Goal: Task Accomplishment & Management: Complete application form

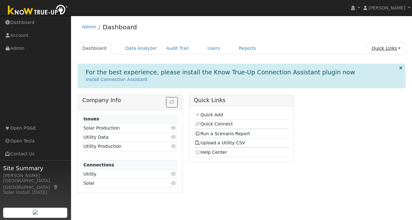
click at [397, 48] on link "Quick Links" at bounding box center [386, 49] width 39 height 12
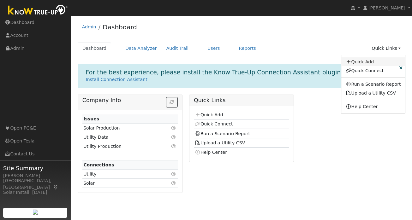
click at [381, 58] on link "Quick Add" at bounding box center [373, 61] width 64 height 9
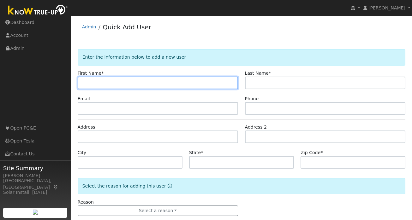
click at [124, 82] on input "text" at bounding box center [158, 83] width 161 height 13
paste input "Shravan"
type input "Shravan"
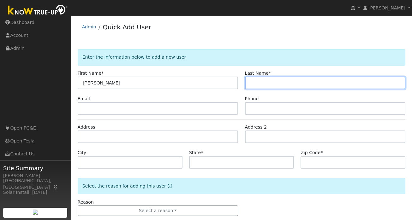
click at [281, 81] on input "text" at bounding box center [325, 83] width 161 height 13
paste input "Pathi"
type input "Pathi"
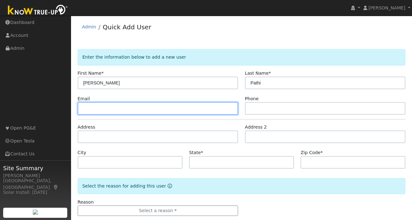
click at [105, 110] on input "text" at bounding box center [158, 108] width 161 height 13
paste input "pathishravan@gmail.com"
type input "pathishravan@gmail.com"
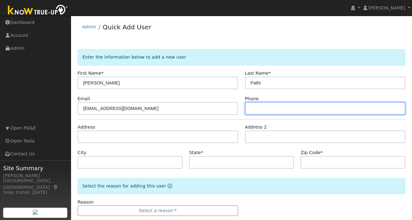
click at [265, 107] on input "text" at bounding box center [325, 108] width 161 height 13
paste input "4153007709"
type input "4153007709"
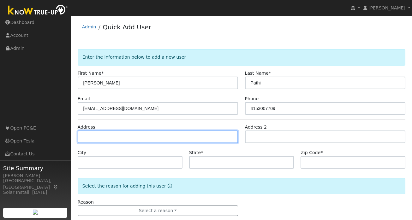
click at [123, 135] on input "text" at bounding box center [158, 137] width 161 height 13
paste input "2625 Monarda Ct Pleasanton, CA 94588"
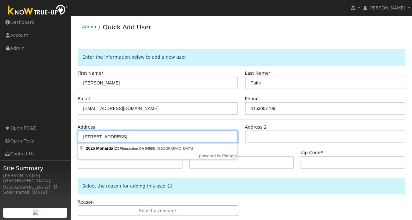
scroll to position [12, 0]
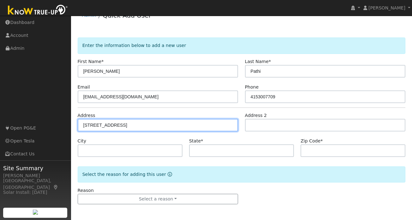
type input "2625 Monarda Court"
type input "Pleasanton"
type input "CA"
type input "94588"
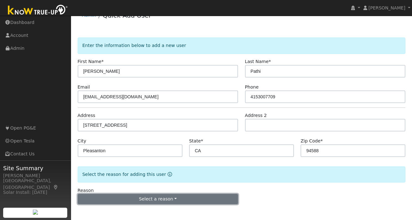
click at [154, 200] on button "Select a reason" at bounding box center [158, 199] width 161 height 11
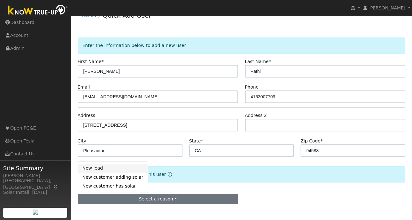
click at [115, 168] on link "New lead" at bounding box center [113, 168] width 70 height 9
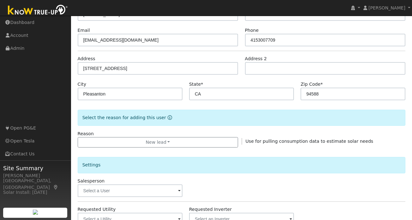
scroll to position [72, 0]
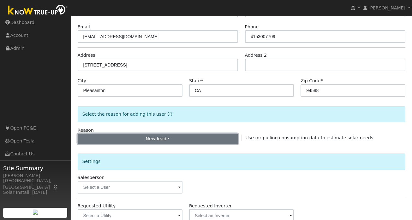
click at [159, 141] on button "New lead" at bounding box center [158, 139] width 161 height 11
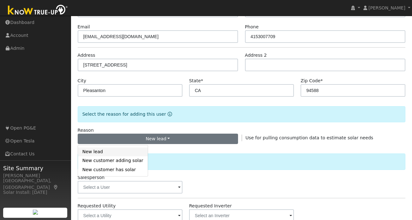
click at [107, 153] on link "New lead" at bounding box center [113, 152] width 70 height 9
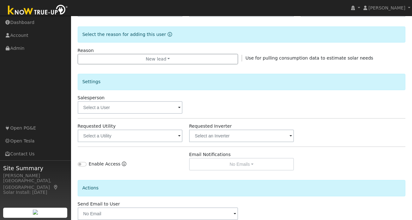
scroll to position [153, 0]
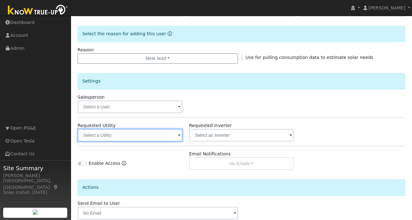
click at [166, 139] on input "text" at bounding box center [130, 135] width 105 height 13
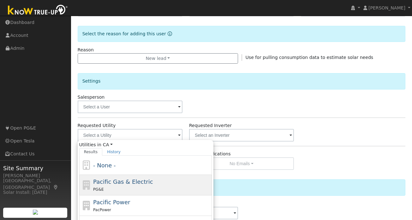
click at [112, 182] on span "Pacific Gas & Electric" at bounding box center [123, 182] width 60 height 7
type input "Pacific Gas & Electric"
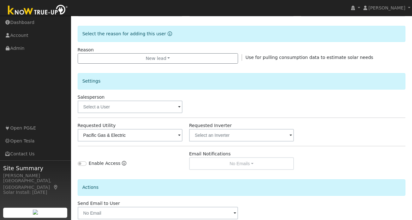
scroll to position [188, 0]
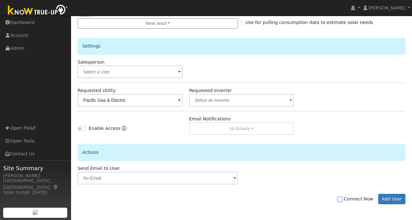
click at [342, 199] on input "Connect Now" at bounding box center [340, 199] width 4 height 4
checkbox input "true"
click at [396, 196] on button "Add User" at bounding box center [391, 199] width 27 height 11
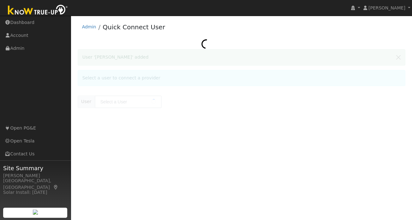
type input "[PERSON_NAME]"
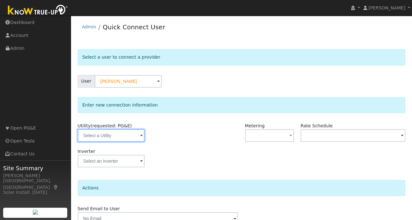
click at [136, 136] on input "text" at bounding box center [111, 135] width 67 height 13
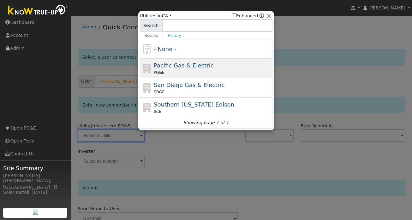
click at [202, 66] on span "Pacific Gas & Electric" at bounding box center [184, 65] width 60 height 7
type input "PG&E"
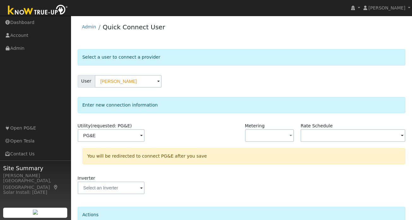
scroll to position [58, 0]
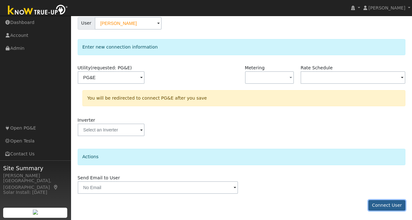
click at [386, 202] on button "Connect User" at bounding box center [387, 206] width 37 height 11
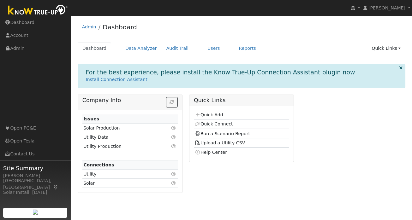
click at [208, 125] on link "Quick Connect" at bounding box center [214, 124] width 38 height 5
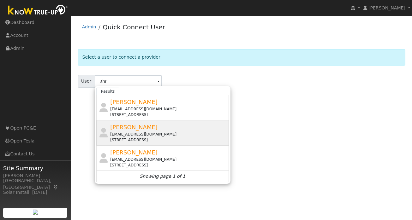
click at [123, 128] on span "[PERSON_NAME]" at bounding box center [133, 127] width 47 height 7
type input "[PERSON_NAME]"
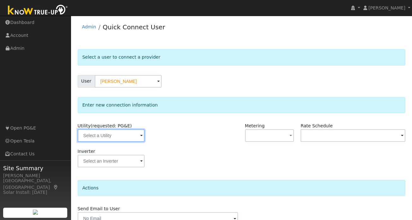
click at [135, 140] on input "text" at bounding box center [111, 135] width 67 height 13
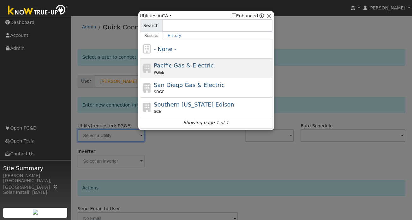
click at [196, 64] on span "Pacific Gas & Electric" at bounding box center [184, 65] width 60 height 7
type input "PG&E"
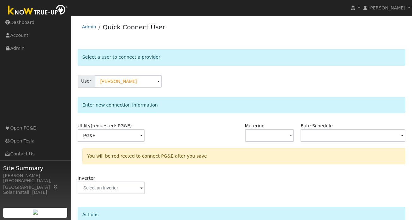
scroll to position [58, 0]
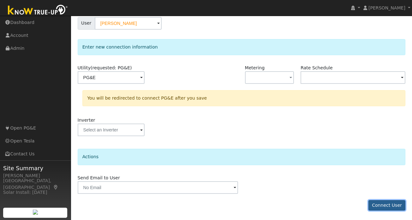
click at [387, 205] on button "Connect User" at bounding box center [387, 206] width 37 height 11
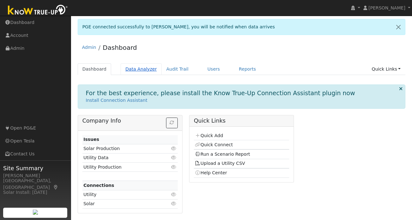
click at [140, 71] on link "Data Analyzer" at bounding box center [141, 69] width 41 height 12
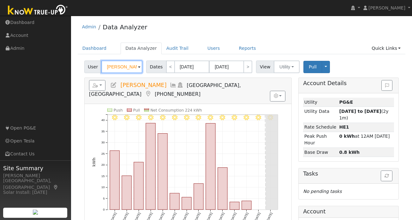
click at [132, 67] on input "Abhishek Gupta" at bounding box center [121, 67] width 41 height 13
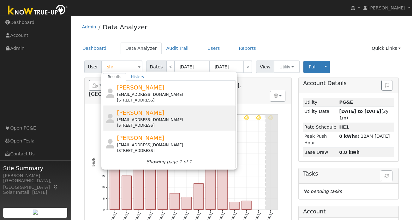
click at [131, 109] on div "Shravan Pathi pathishravan@gmail.com 2625 Monarda Court, Pleasanton, CA 94588" at bounding box center [175, 119] width 117 height 20
type input "Shravan Pathi"
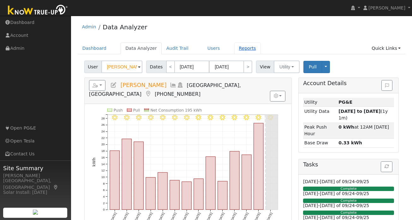
click at [238, 49] on link "Reports" at bounding box center [247, 49] width 27 height 12
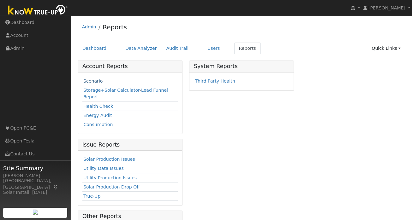
click at [94, 81] on link "Scenario" at bounding box center [92, 81] width 19 height 5
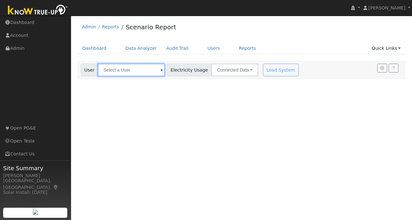
click at [121, 73] on input "text" at bounding box center [131, 70] width 67 height 13
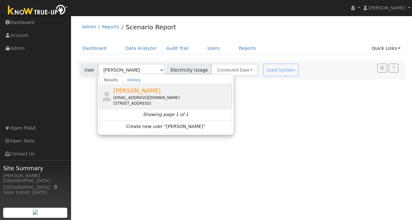
click at [129, 98] on div "[EMAIL_ADDRESS][DOMAIN_NAME]" at bounding box center [171, 98] width 117 height 6
type input "[PERSON_NAME]"
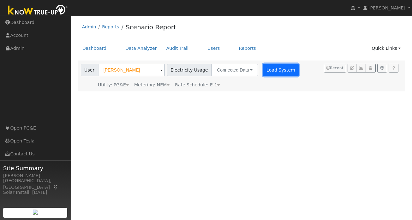
click at [268, 74] on button "Load System" at bounding box center [281, 70] width 36 height 13
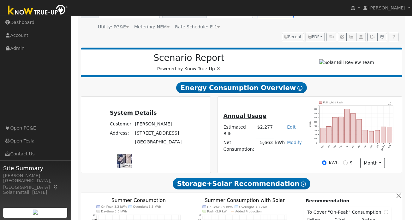
scroll to position [59, 0]
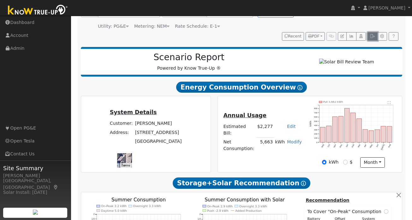
click at [371, 35] on icon "button" at bounding box center [372, 36] width 5 height 4
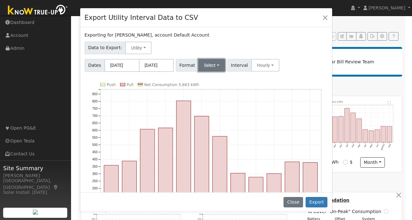
click at [218, 64] on button "Select" at bounding box center [211, 65] width 27 height 13
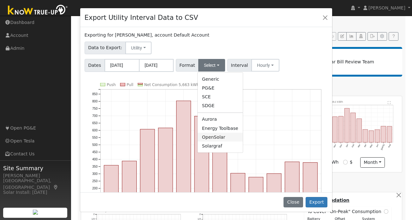
click at [218, 137] on link "OpenSolar" at bounding box center [220, 137] width 45 height 9
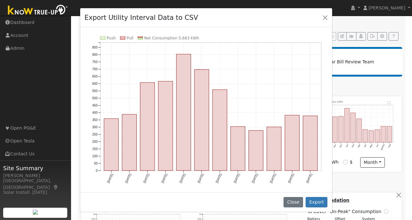
scroll to position [47, 0]
click at [319, 204] on button "Export" at bounding box center [317, 202] width 22 height 11
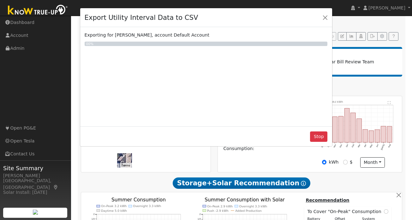
scroll to position [0, 0]
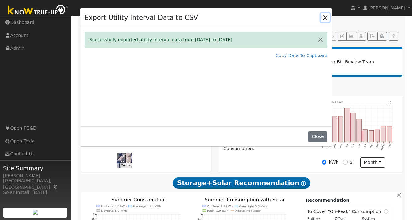
click at [322, 17] on button "Close" at bounding box center [325, 17] width 9 height 9
